Goal: Transaction & Acquisition: Subscribe to service/newsletter

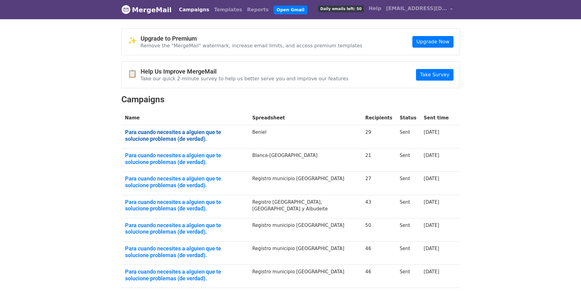
click at [130, 133] on link "Para cuando necesites a alguien que te solucione problemas (de verdad)." at bounding box center [185, 135] width 120 height 13
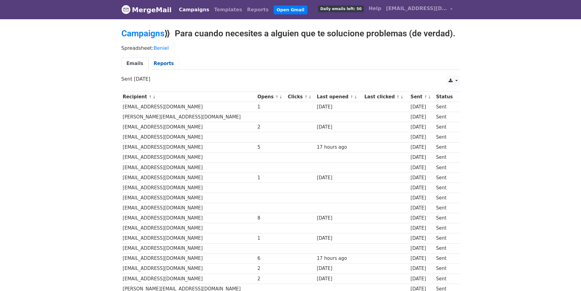
click at [158, 62] on link "Reports" at bounding box center [164, 63] width 30 height 13
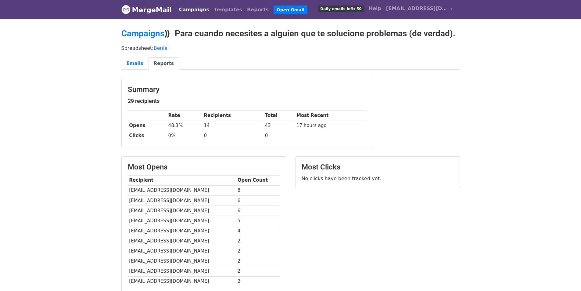
click at [74, 159] on body "MergeMail Campaigns Templates Reports Open Gmail Daily emails left: 50 Help sei…" at bounding box center [290, 182] width 581 height 364
click at [181, 7] on link "Campaigns" at bounding box center [194, 10] width 35 height 12
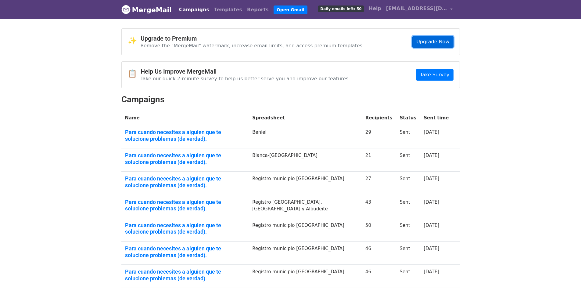
click at [420, 39] on link "Upgrade Now" at bounding box center [432, 42] width 41 height 12
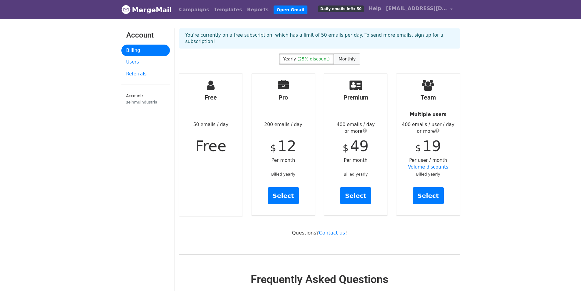
click at [343, 55] on label "Monthly" at bounding box center [347, 58] width 26 height 11
click at [319, 56] on span "(25% discount)" at bounding box center [313, 58] width 32 height 5
click at [339, 56] on span "Monthly" at bounding box center [347, 58] width 17 height 5
click at [152, 9] on link "MergeMail" at bounding box center [146, 9] width 50 height 13
